Goal: Task Accomplishment & Management: Manage account settings

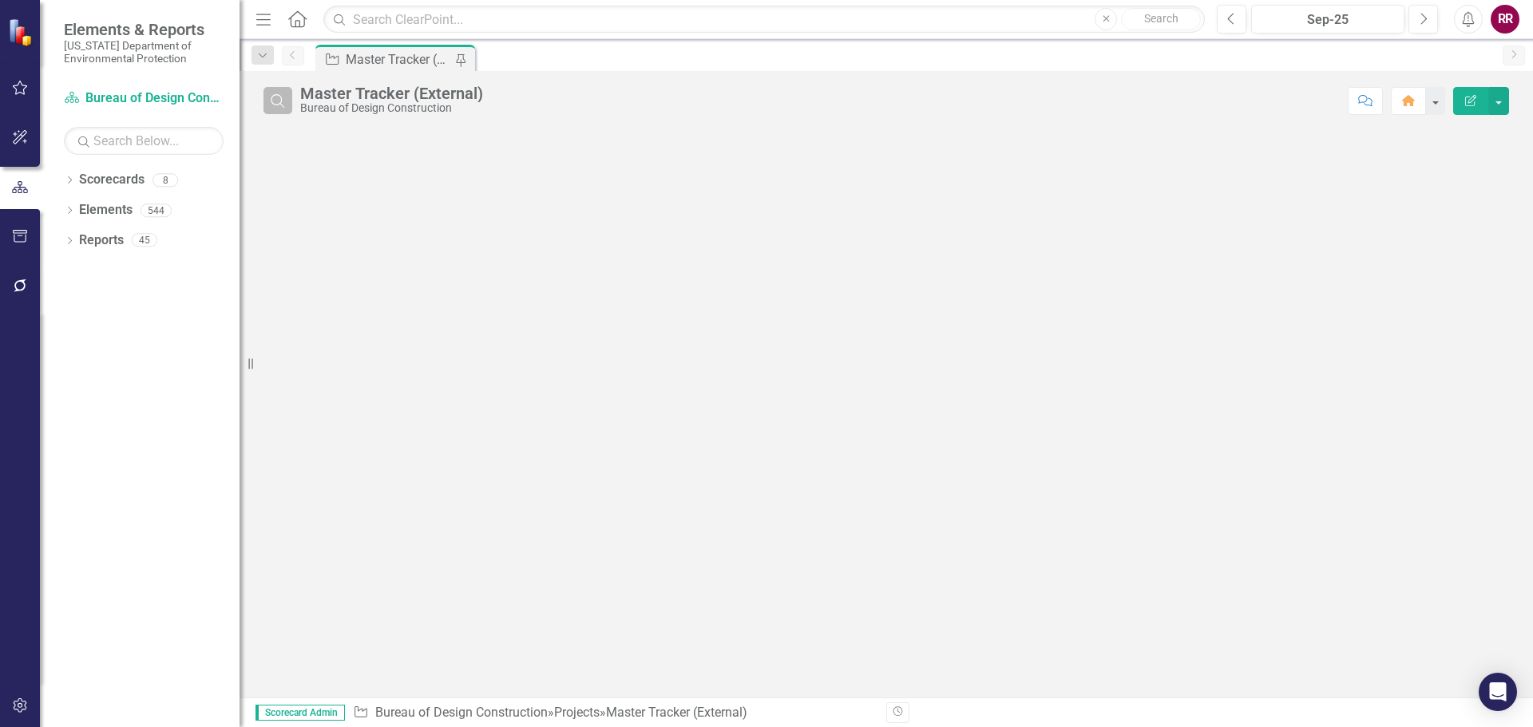
click at [288, 93] on button "Search" at bounding box center [277, 100] width 29 height 27
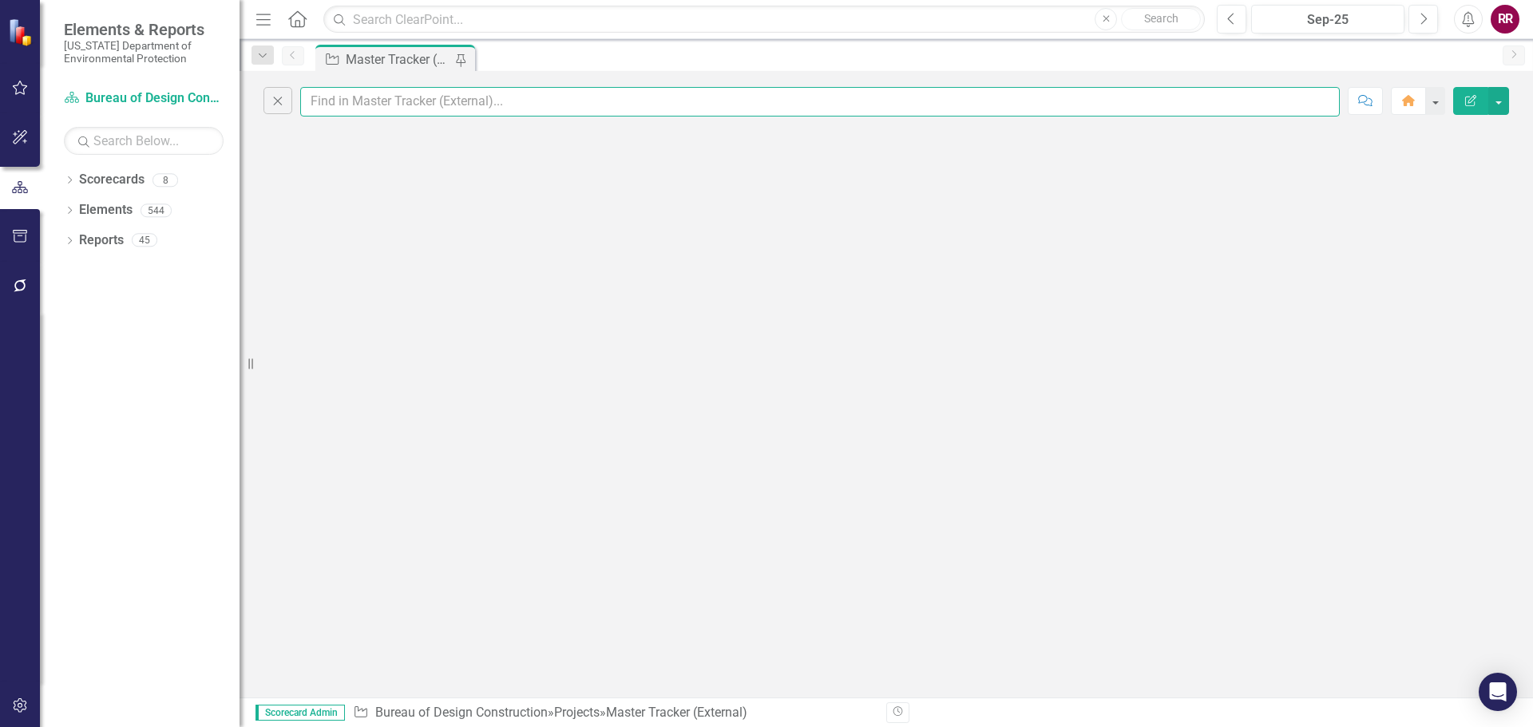
click at [367, 101] on input "text" at bounding box center [819, 102] width 1039 height 30
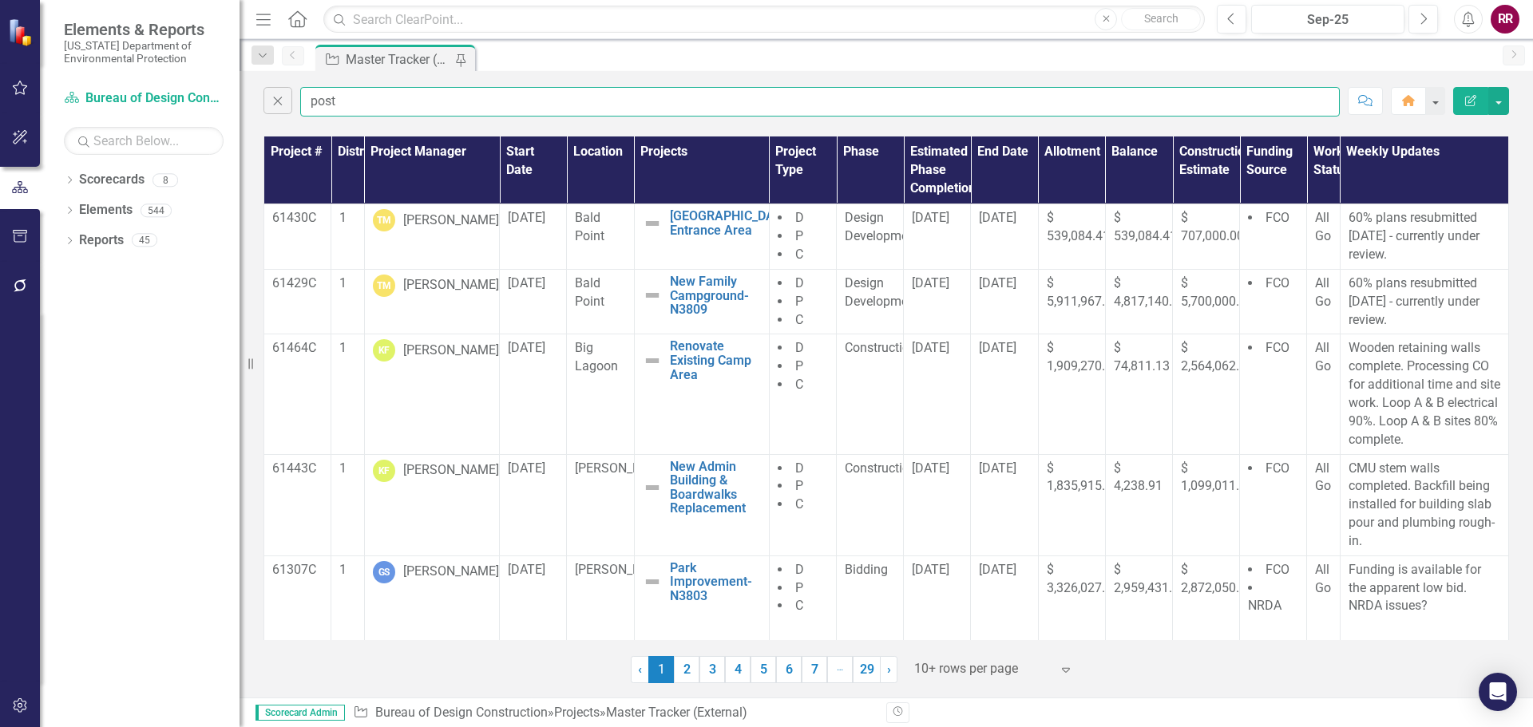
type input "post"
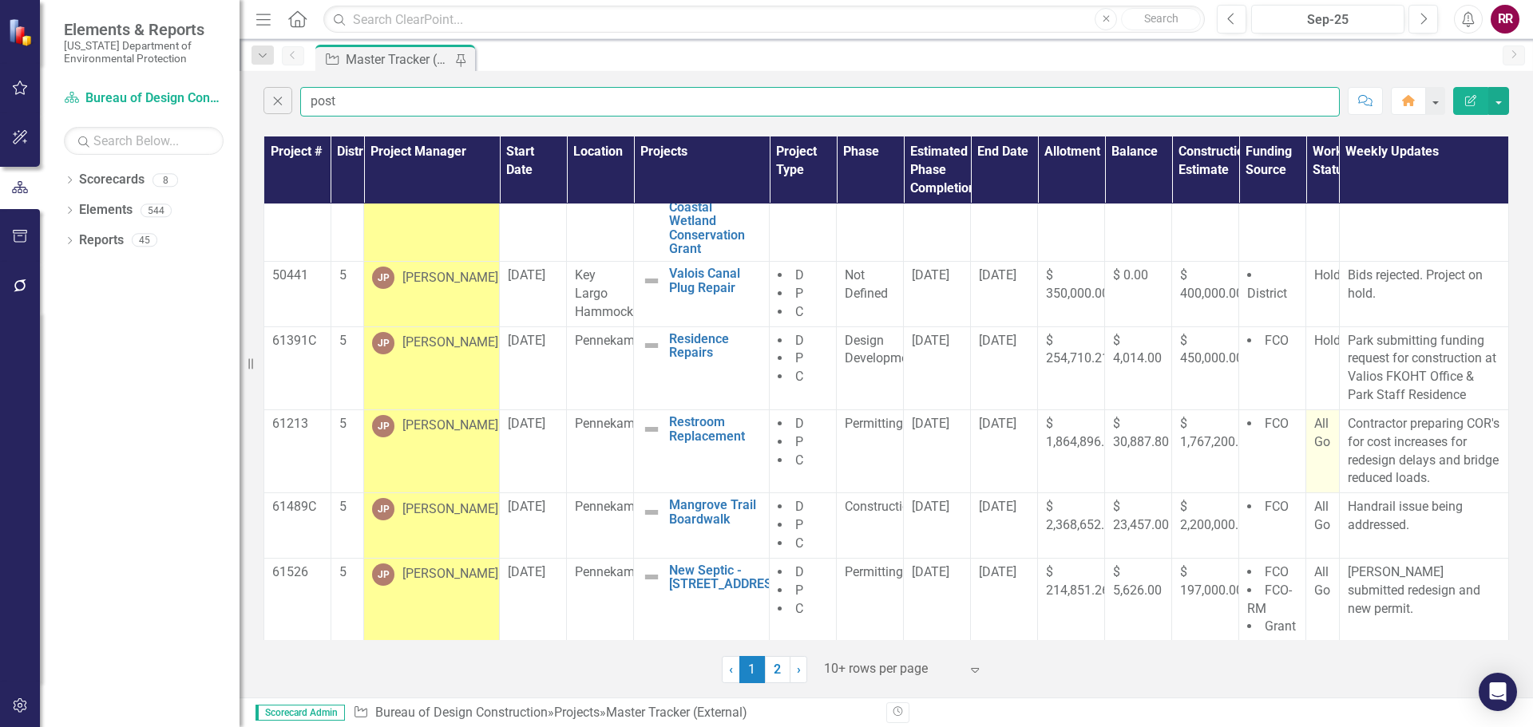
scroll to position [457, 0]
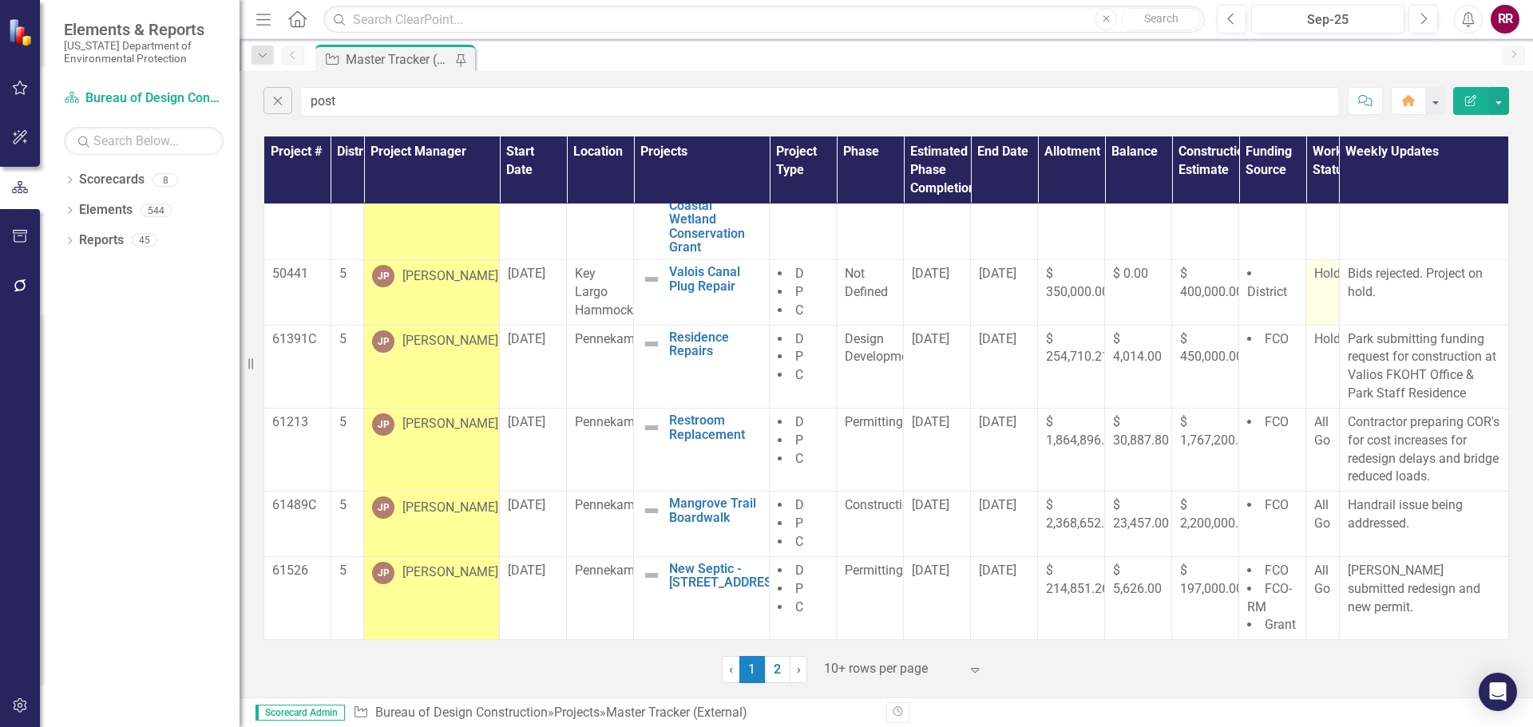
click at [1307, 295] on td "Hold" at bounding box center [1322, 292] width 33 height 65
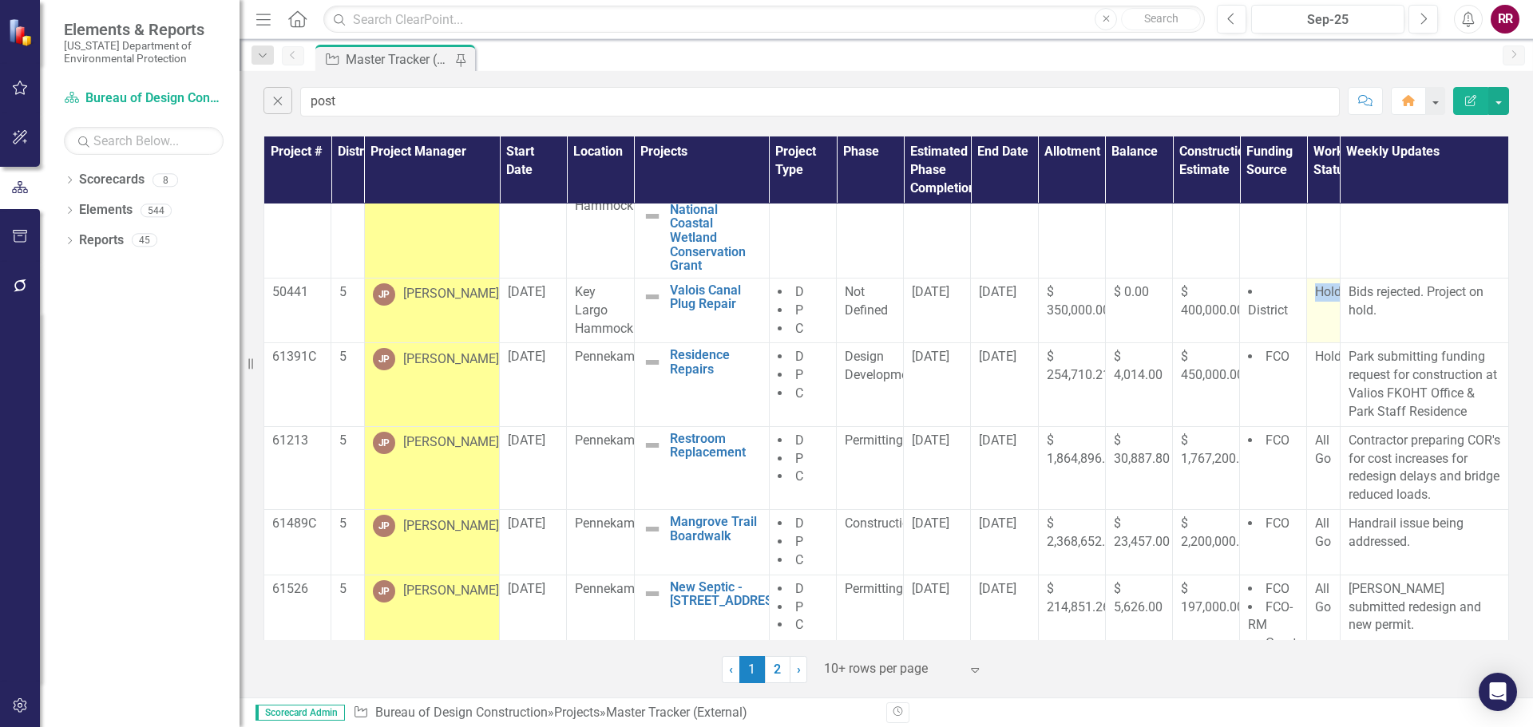
click at [1307, 295] on td "Hold" at bounding box center [1324, 310] width 34 height 65
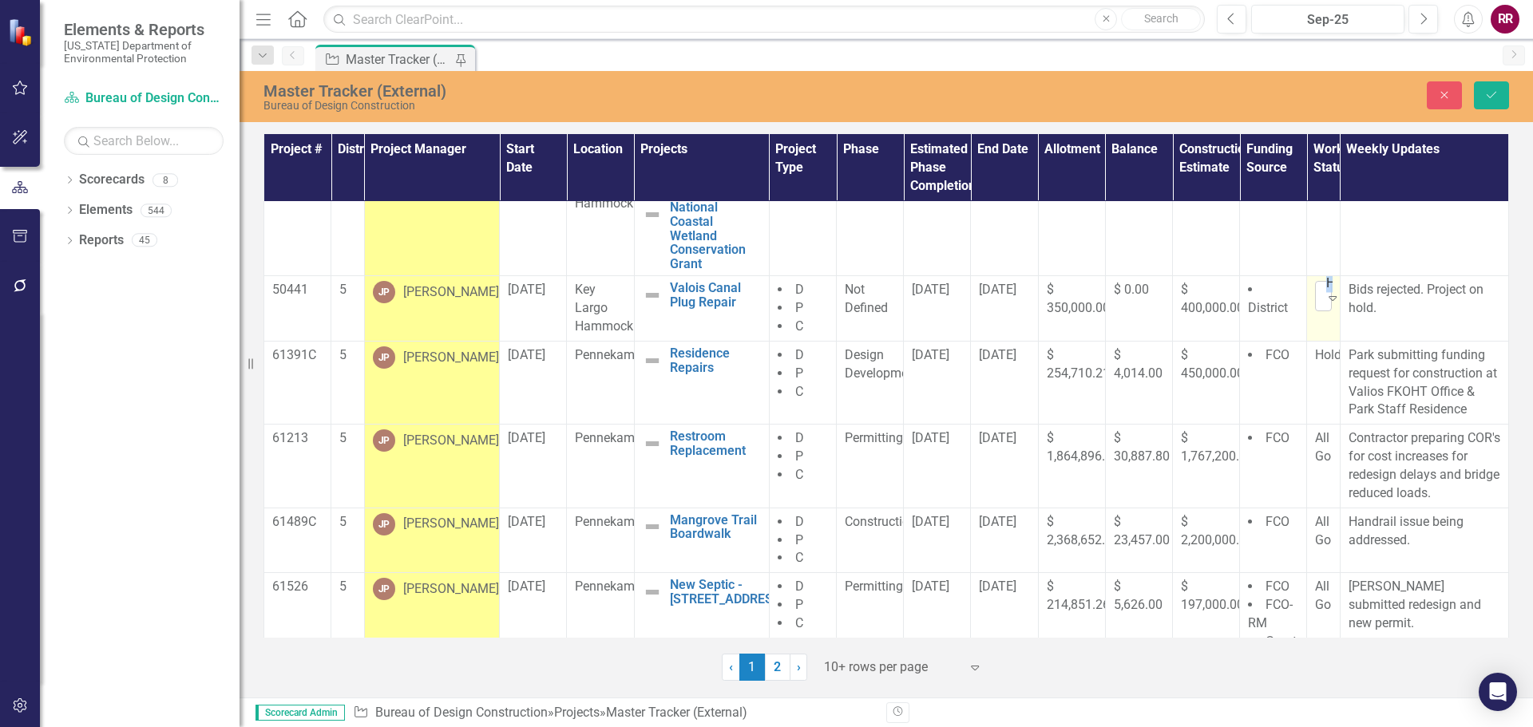
click at [1324, 291] on icon "Expand" at bounding box center [1332, 297] width 16 height 13
click at [1319, 353] on div "All Go" at bounding box center [1369, 357] width 128 height 26
click at [1489, 89] on icon "Save" at bounding box center [1491, 94] width 14 height 11
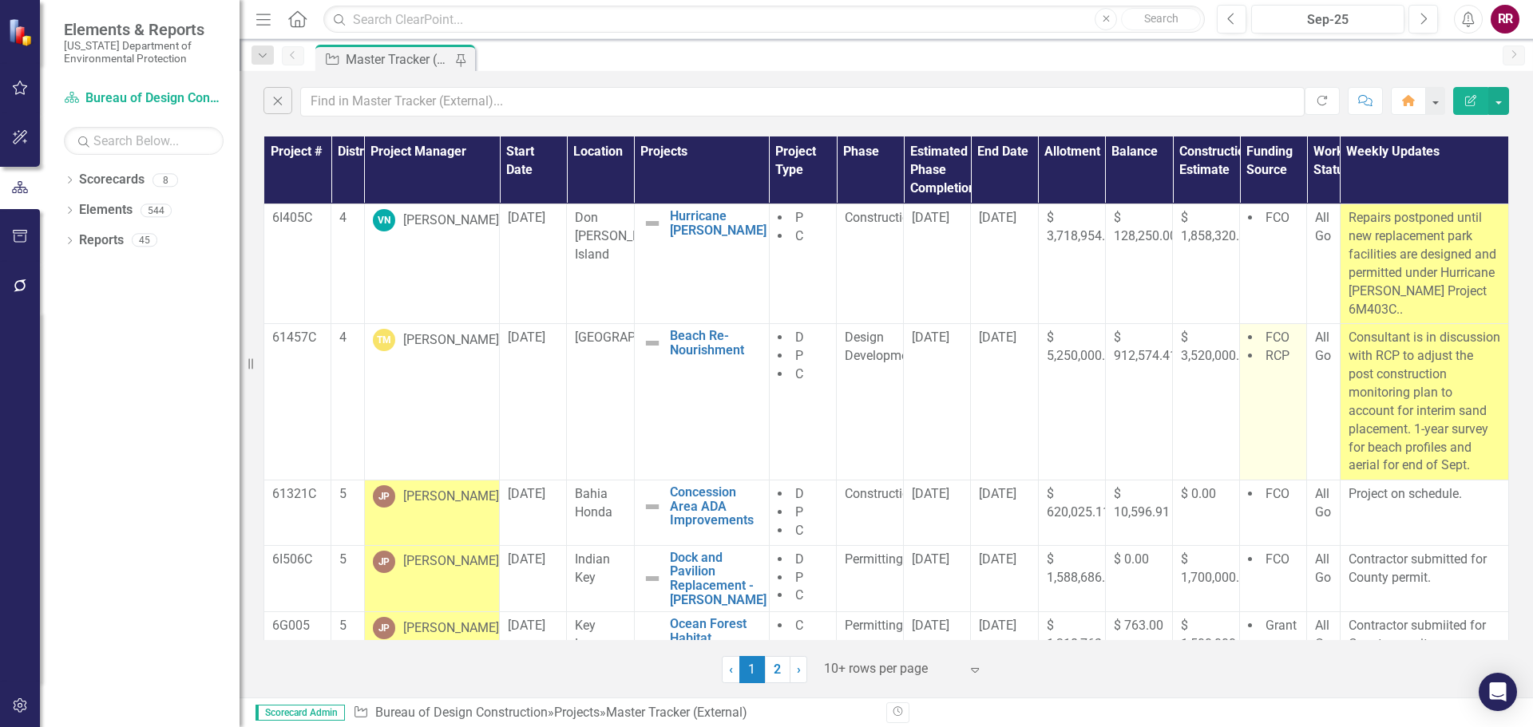
scroll to position [319, 0]
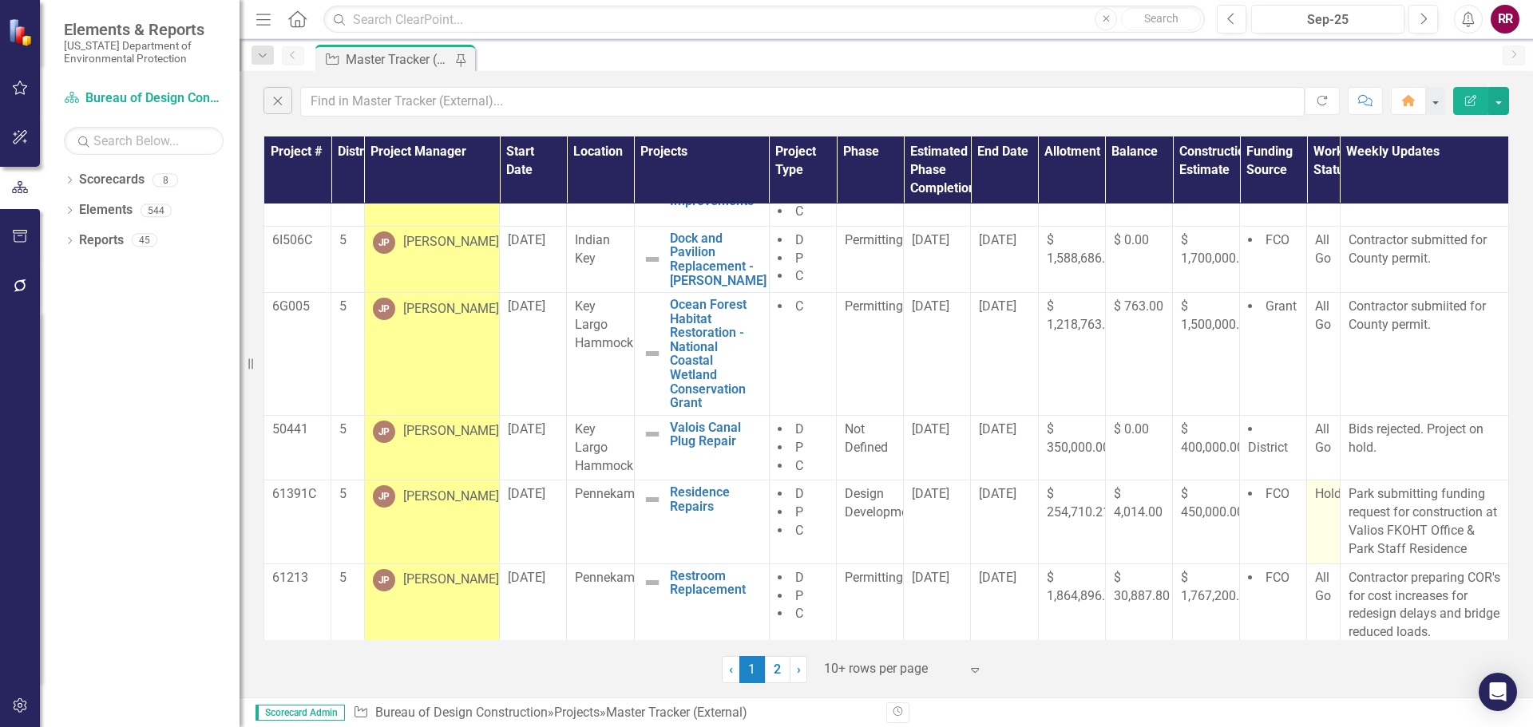
click at [1313, 503] on td "Hold" at bounding box center [1324, 522] width 34 height 83
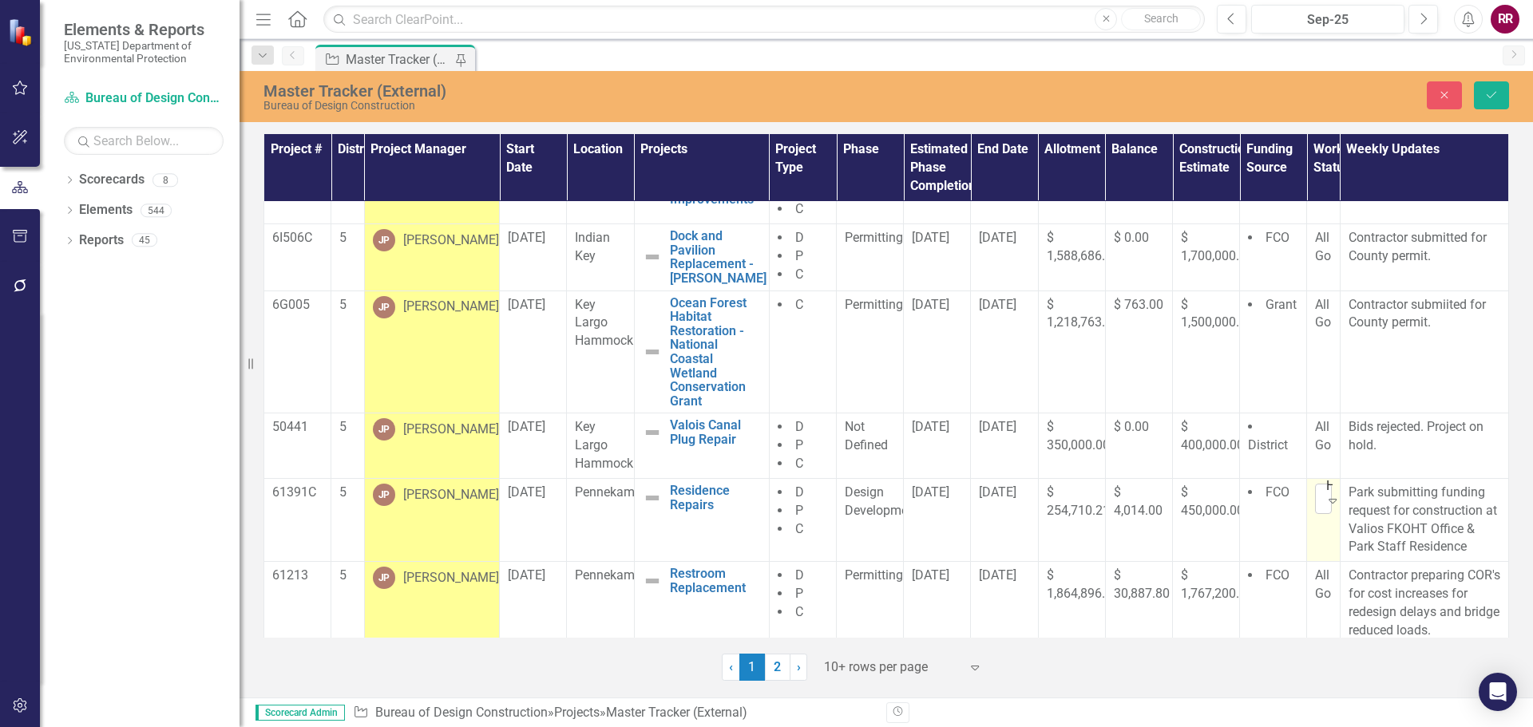
click at [1329, 499] on icon at bounding box center [1333, 501] width 8 height 5
click at [1322, 404] on div "All Go" at bounding box center [1372, 400] width 102 height 18
click at [1496, 91] on icon "Save" at bounding box center [1491, 94] width 14 height 11
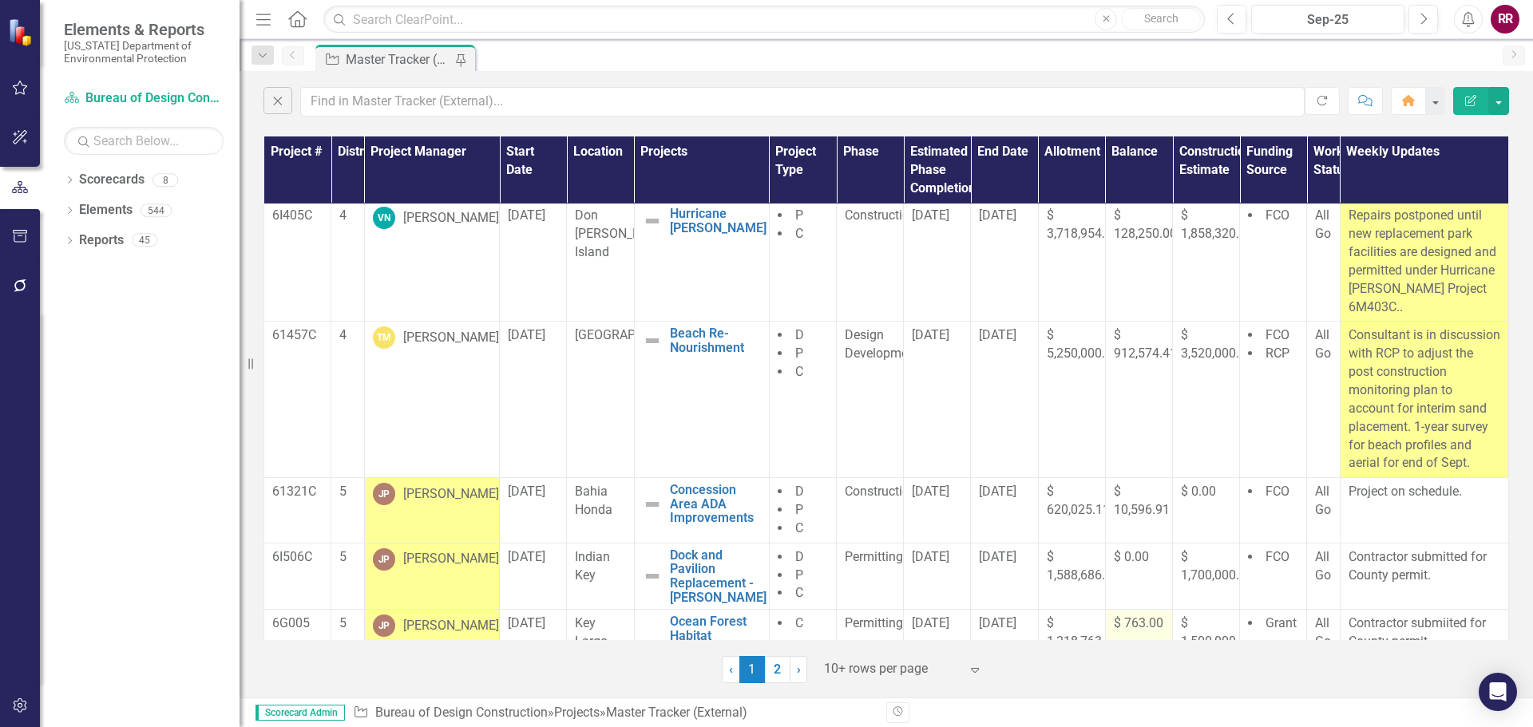
scroll to position [0, 0]
